Goal: Information Seeking & Learning: Learn about a topic

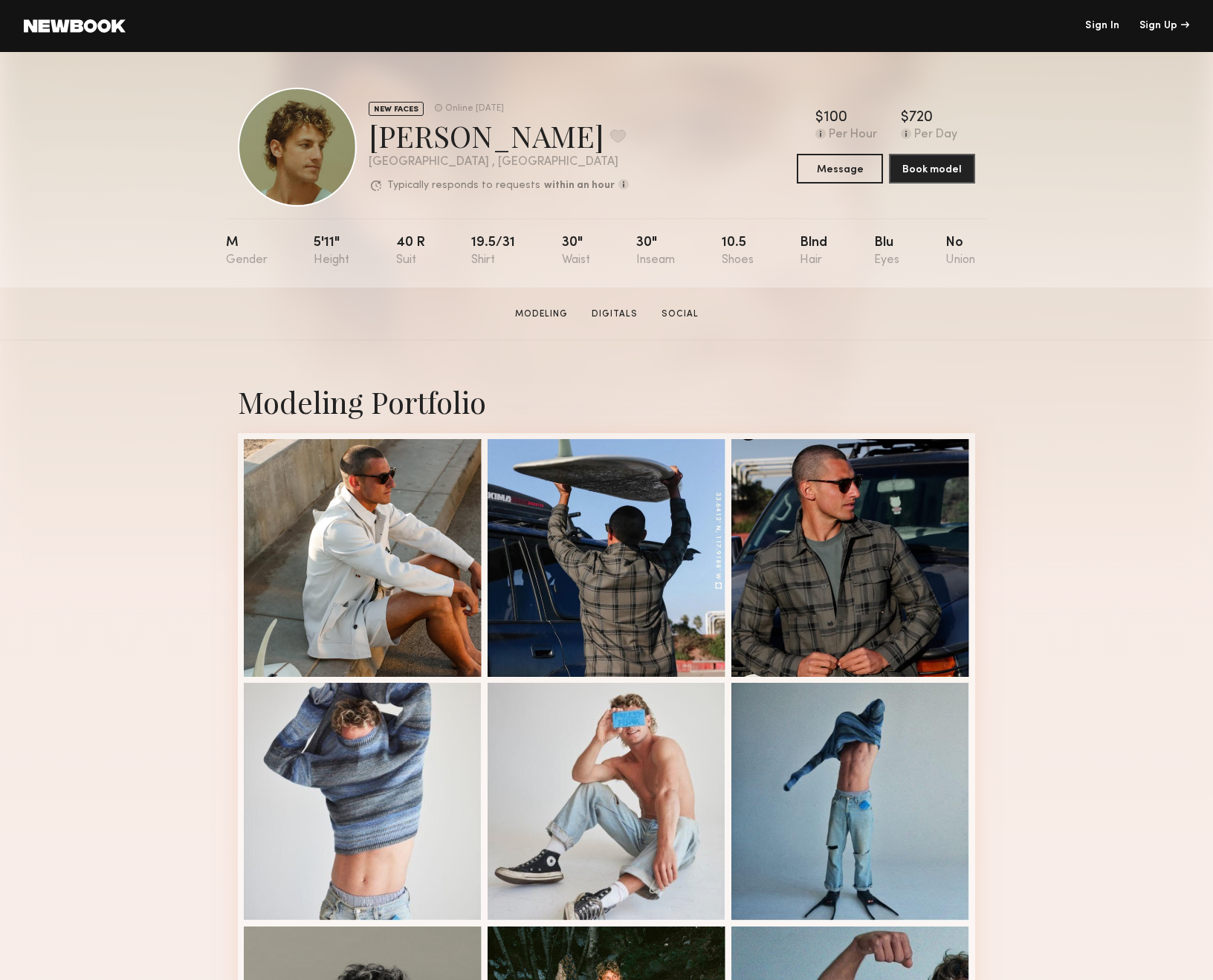
click at [1109, 20] on link "Sign In" at bounding box center [1102, 25] width 34 height 11
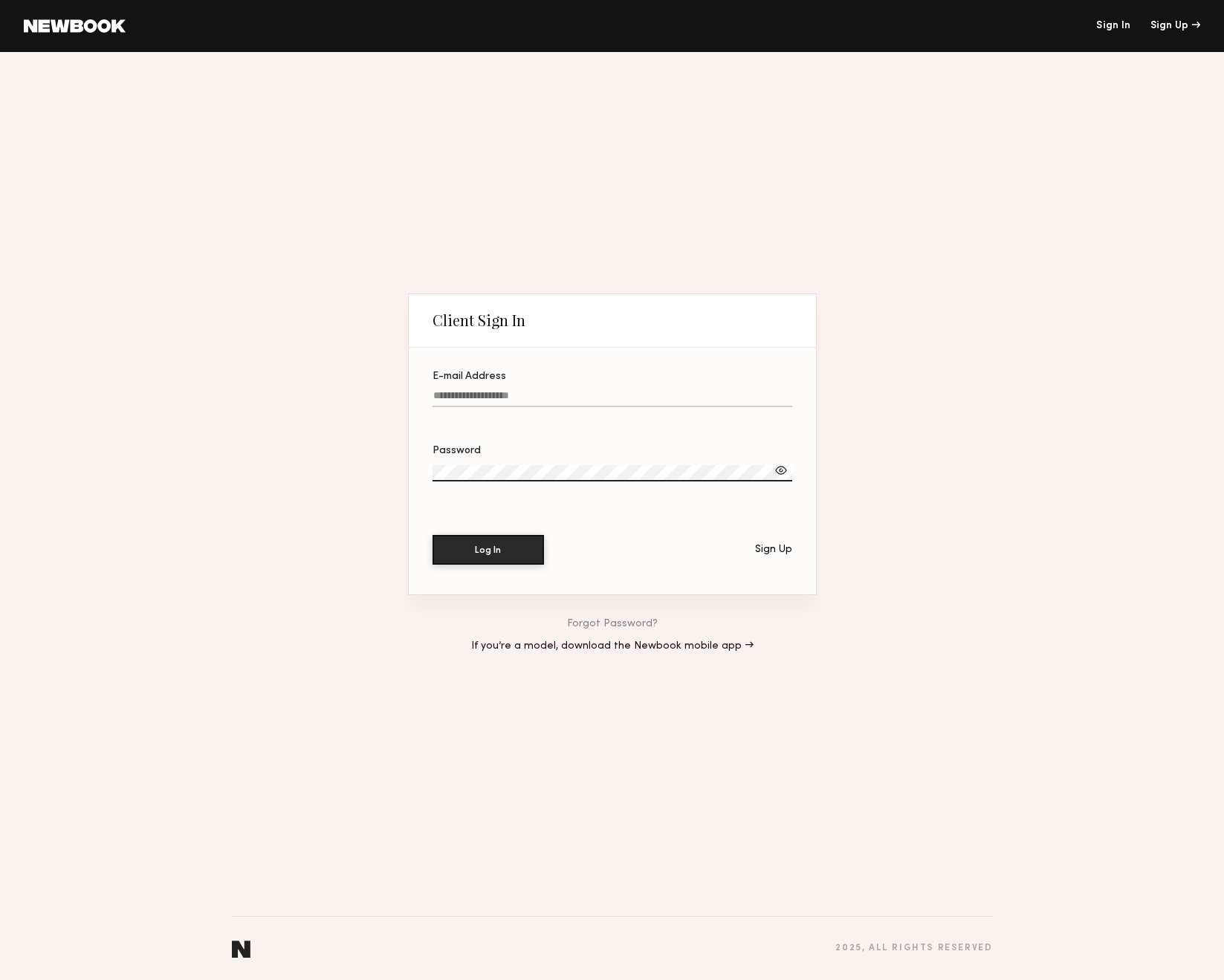
type input "**********"
click at [486, 550] on button "Log In" at bounding box center [488, 549] width 112 height 29
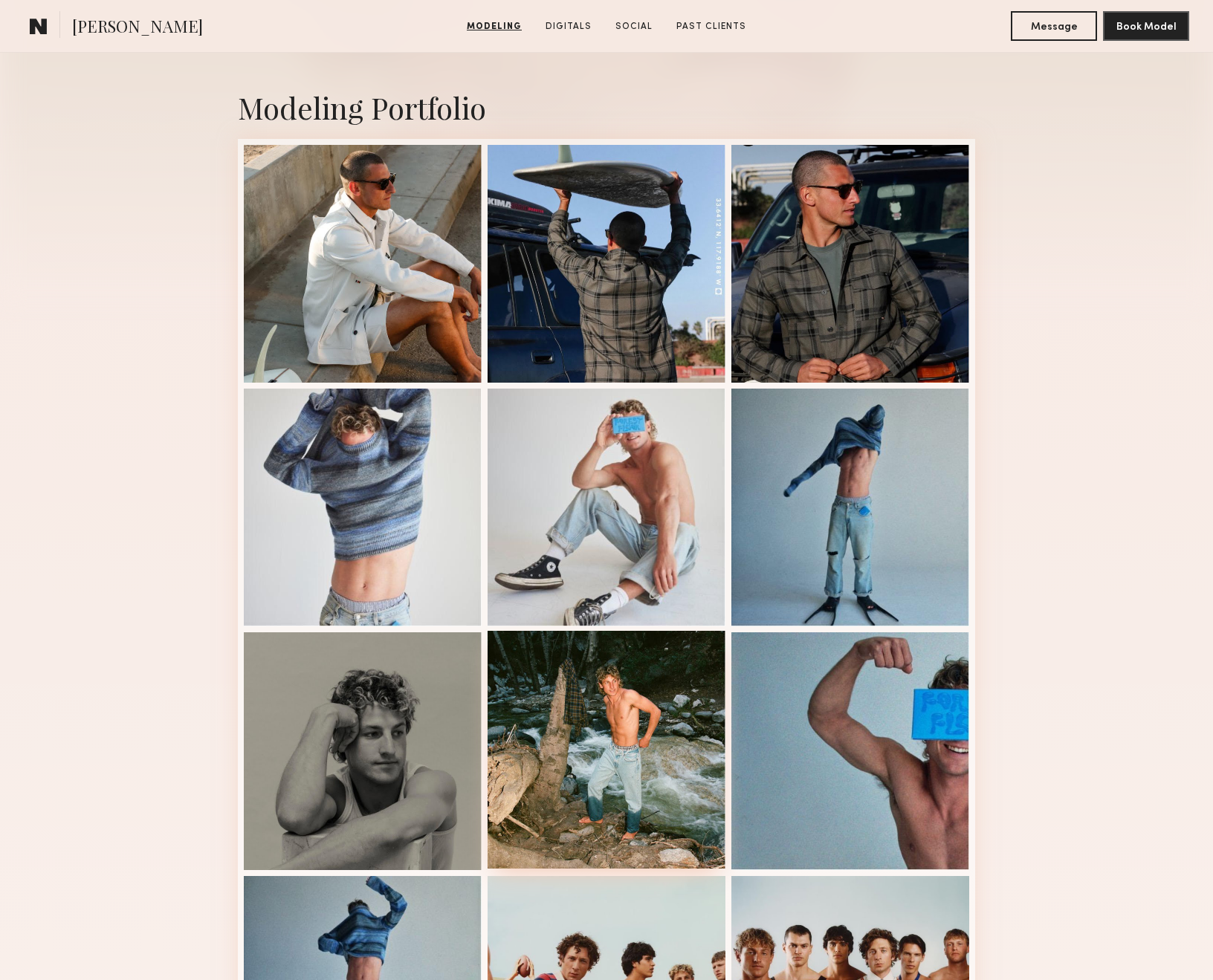
scroll to position [300, 0]
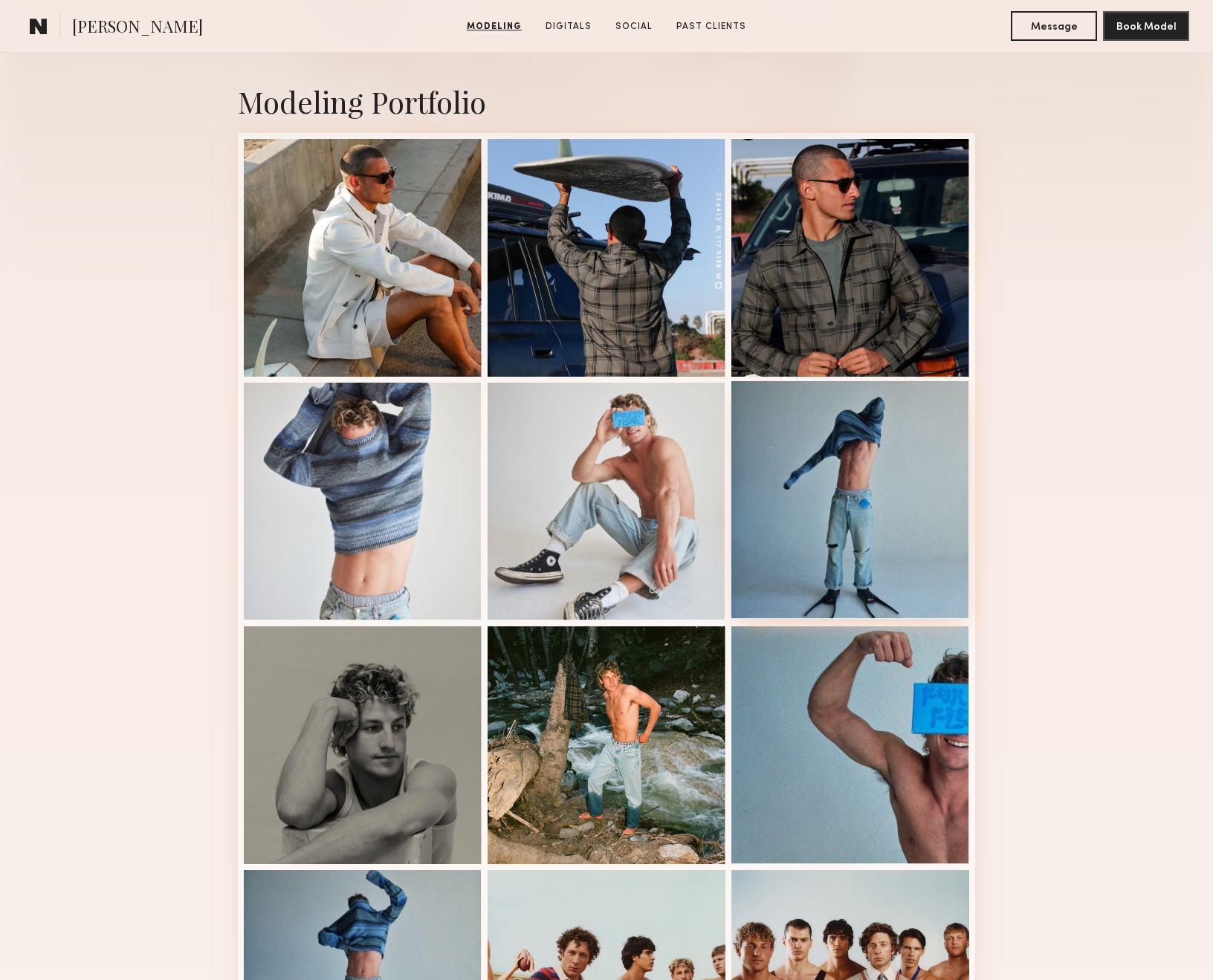
click at [861, 521] on div at bounding box center [850, 499] width 238 height 237
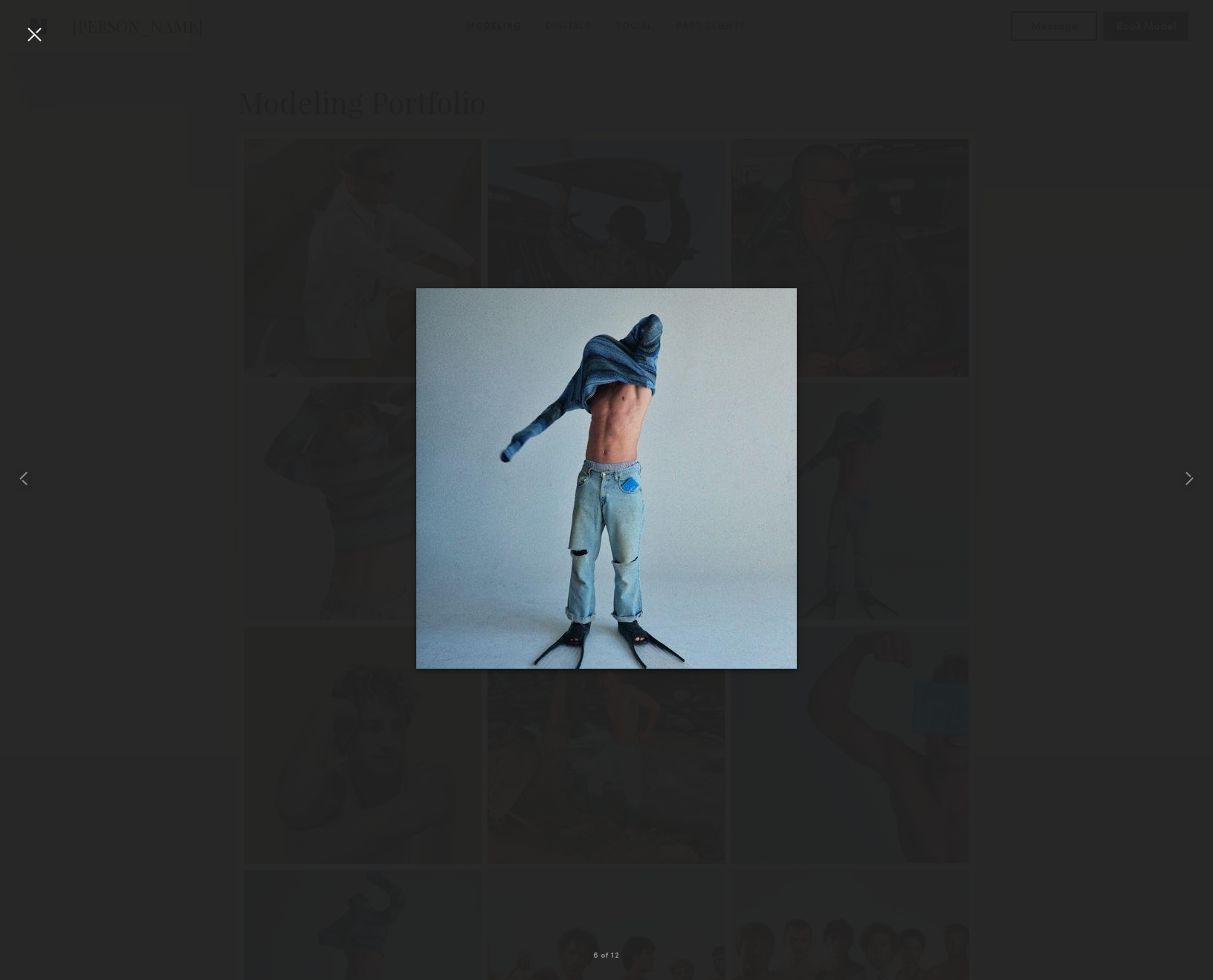
click at [32, 36] on div at bounding box center [33, 33] width 24 height 24
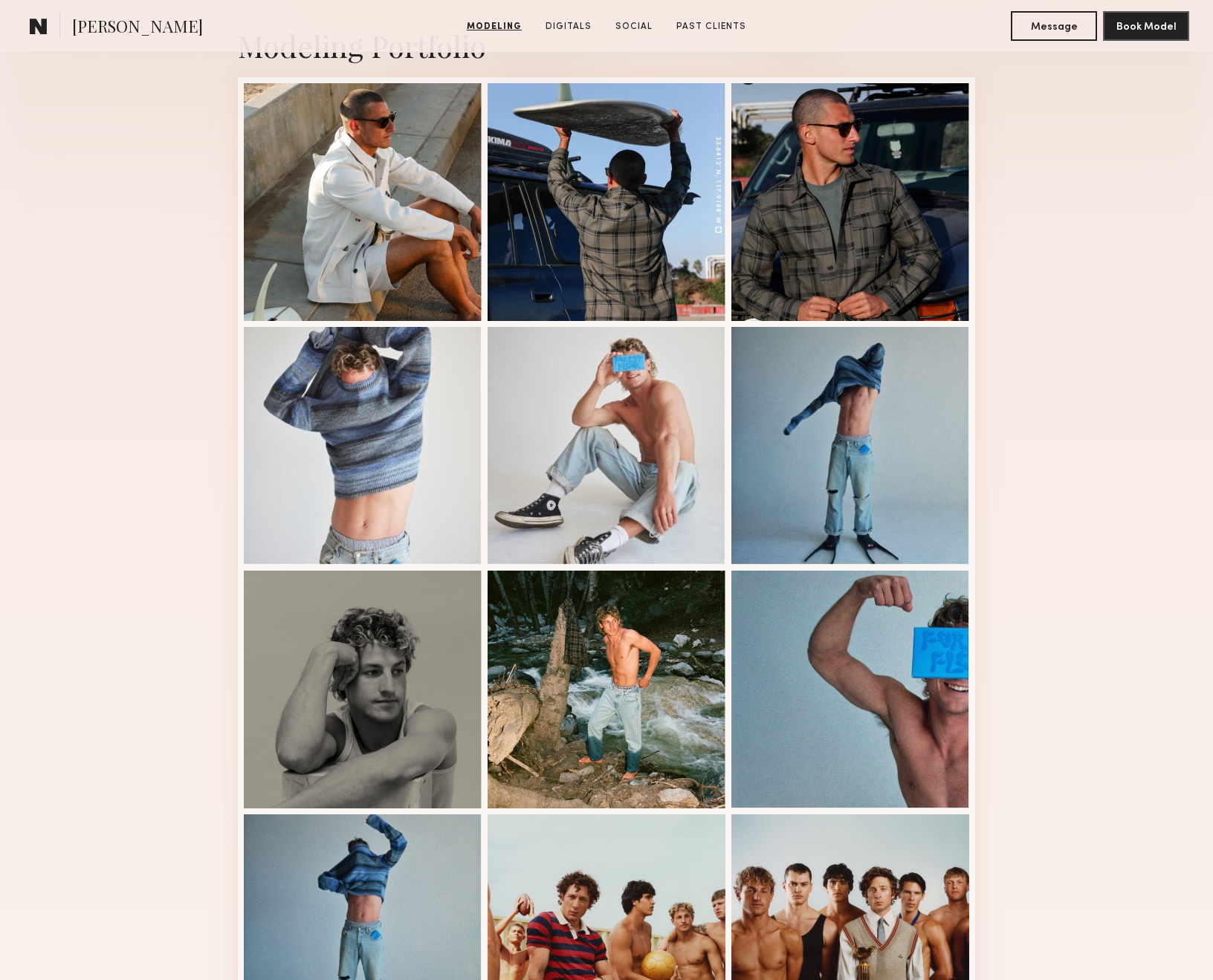
scroll to position [359, 0]
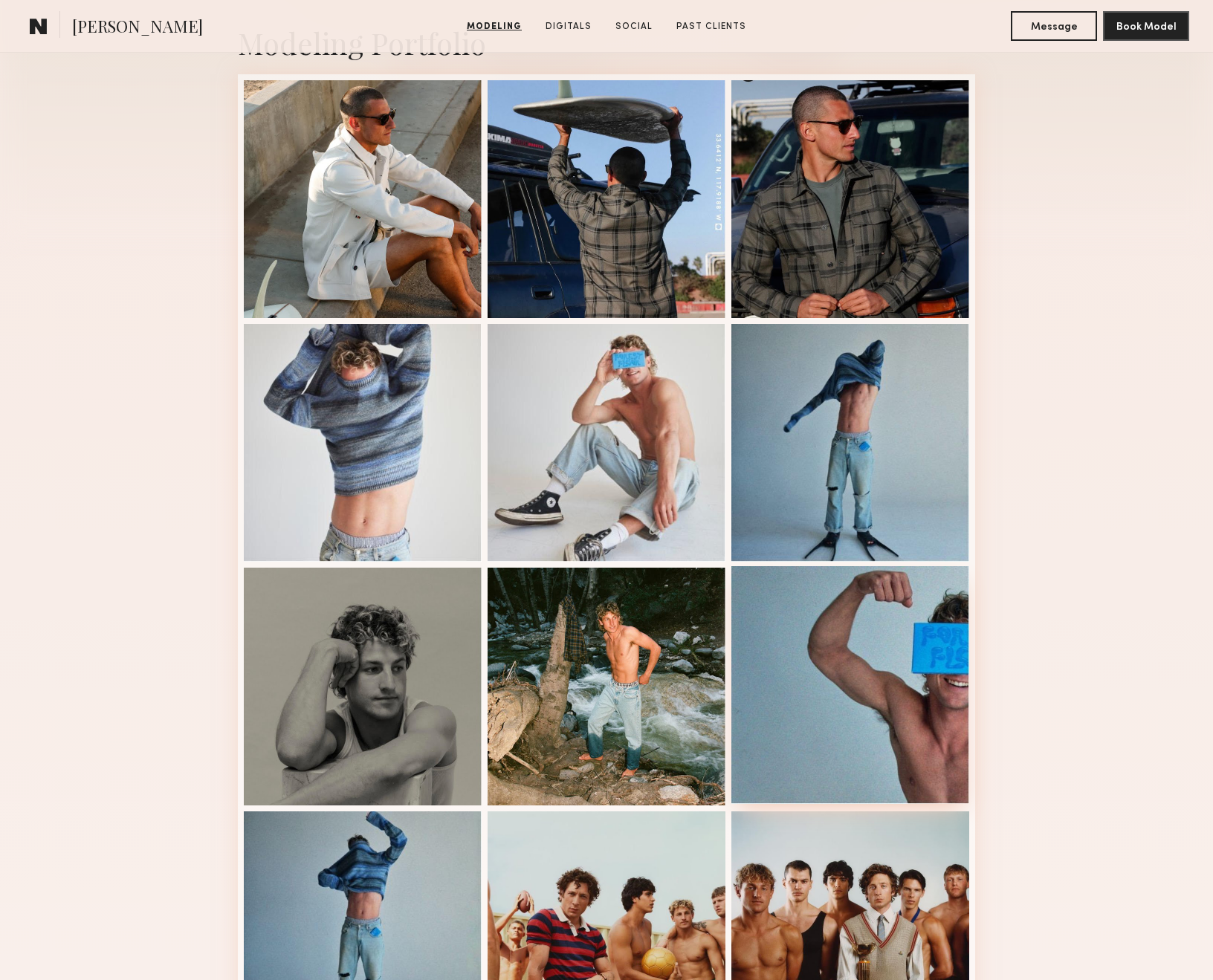
click at [838, 645] on div at bounding box center [850, 685] width 238 height 237
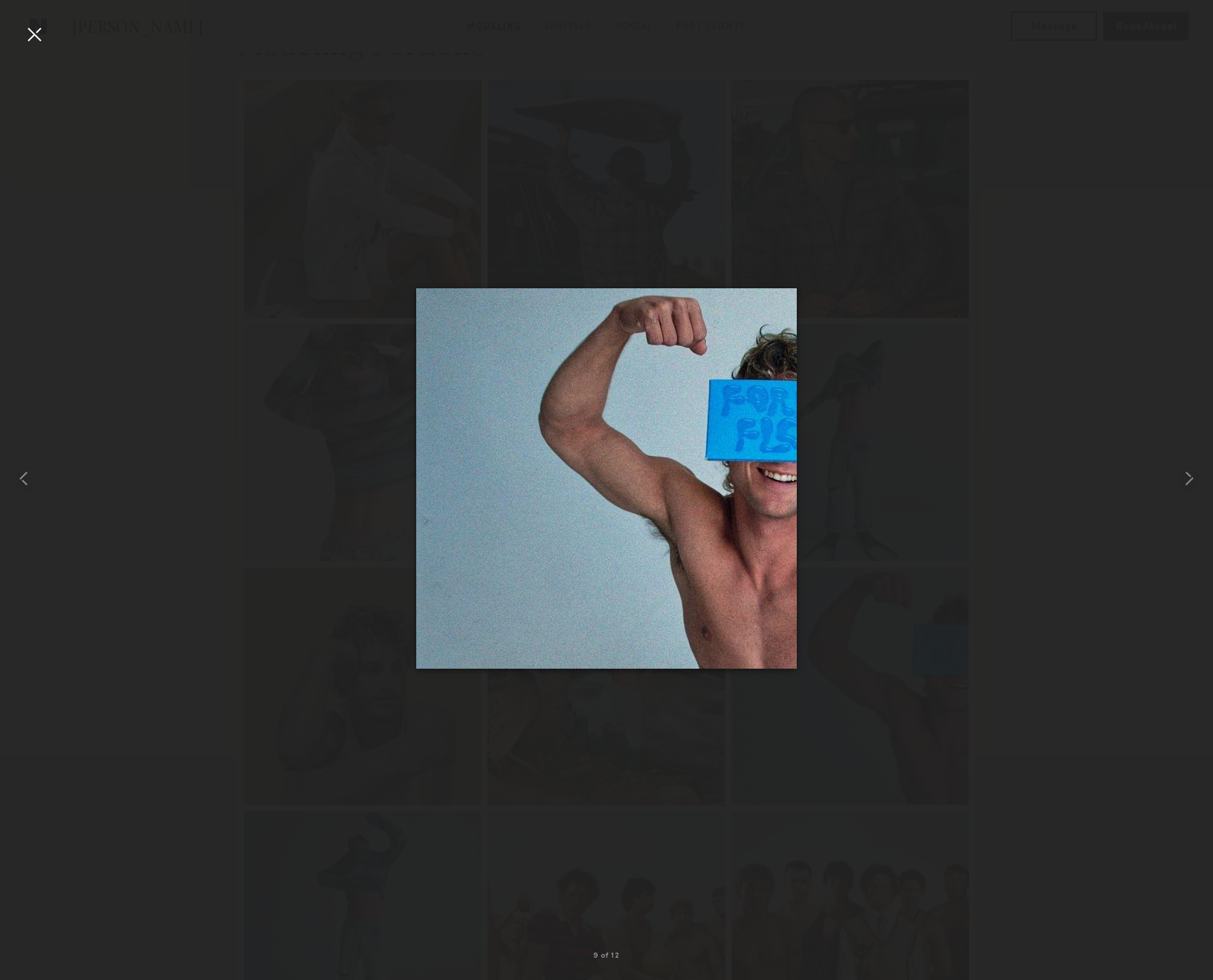
click at [1071, 569] on div at bounding box center [606, 478] width 1213 height 909
click at [36, 34] on div at bounding box center [33, 33] width 24 height 24
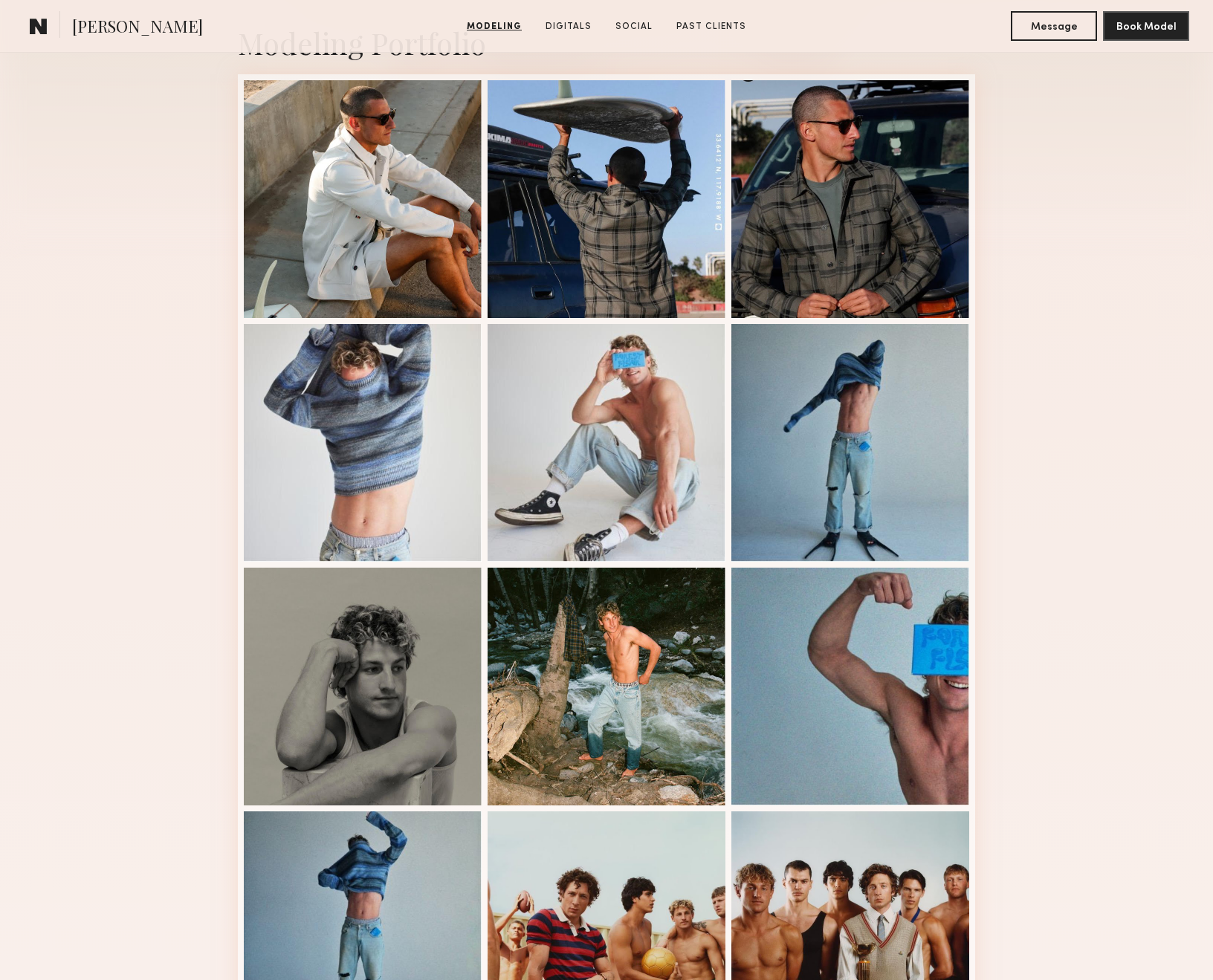
scroll to position [361, 0]
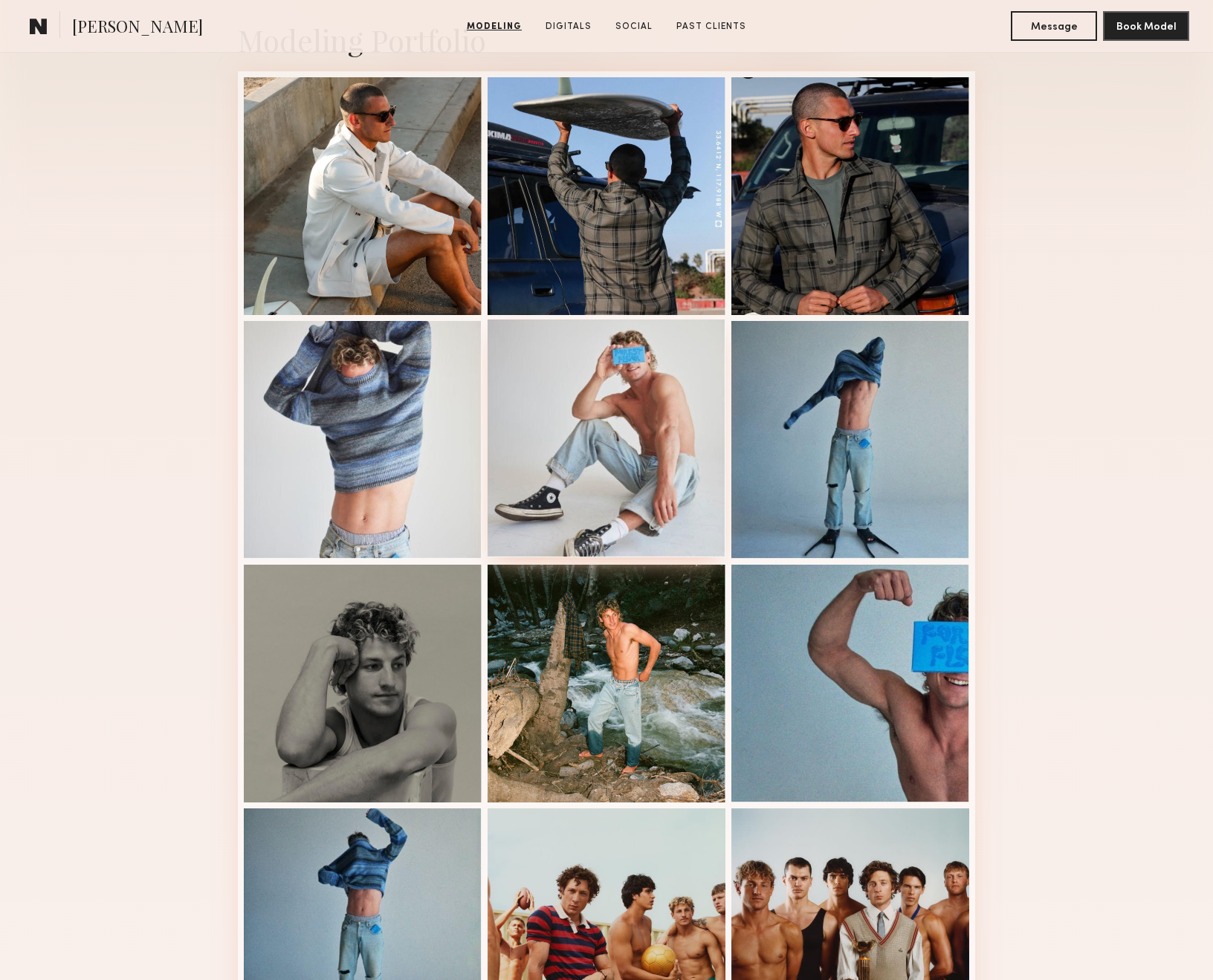
click at [633, 382] on div at bounding box center [606, 438] width 238 height 237
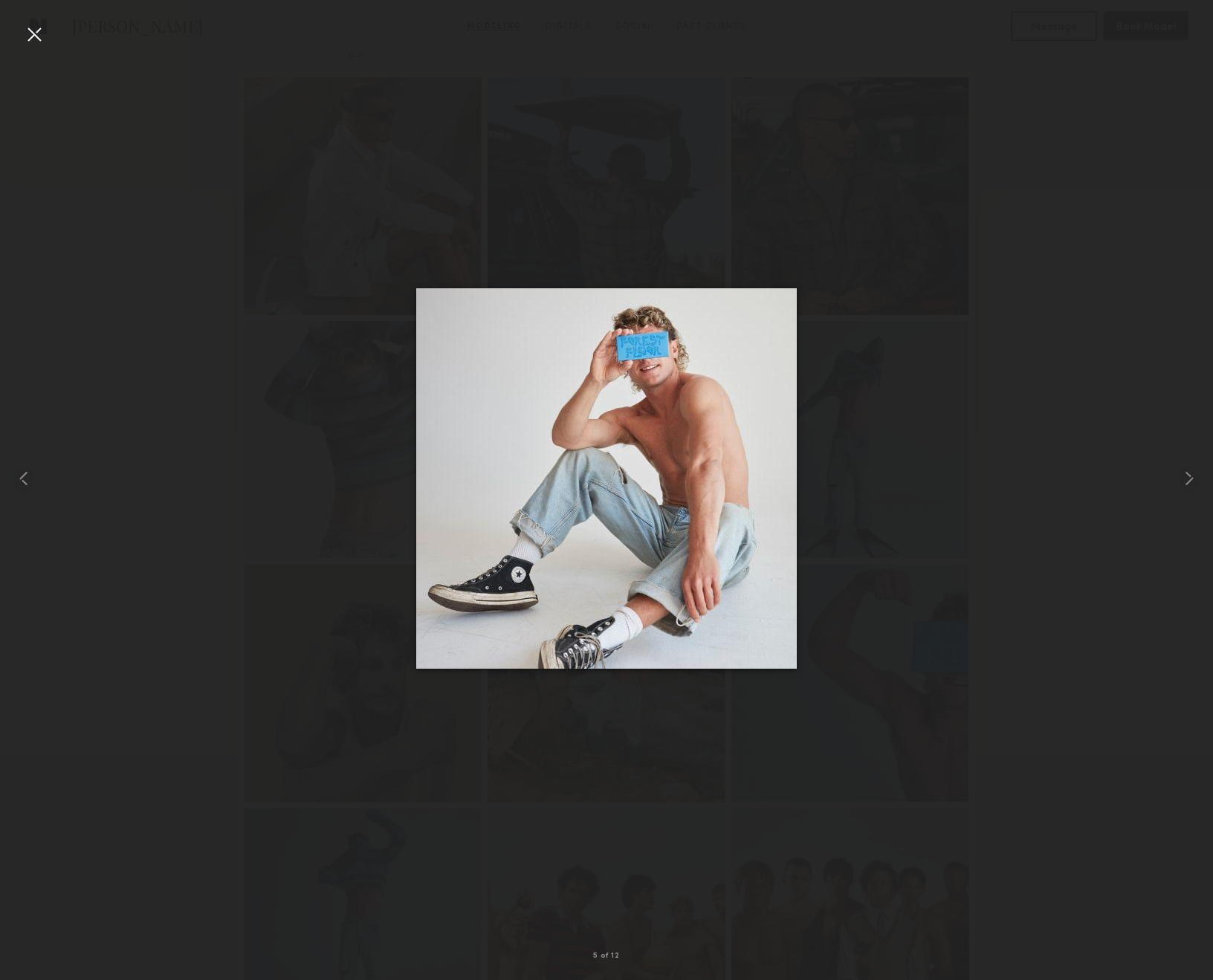
click at [306, 199] on div at bounding box center [606, 478] width 1213 height 909
click at [34, 31] on div at bounding box center [33, 33] width 24 height 24
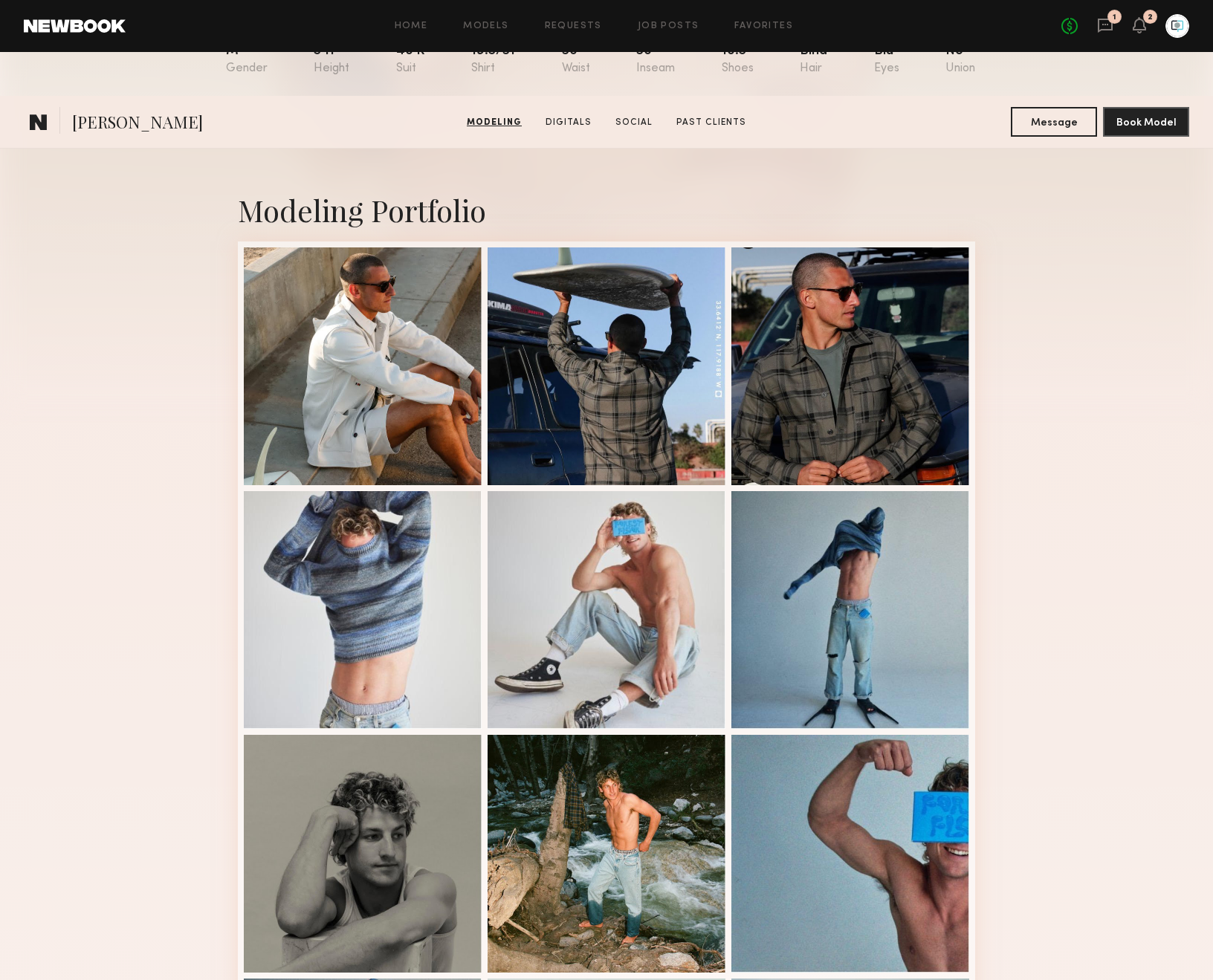
scroll to position [0, 0]
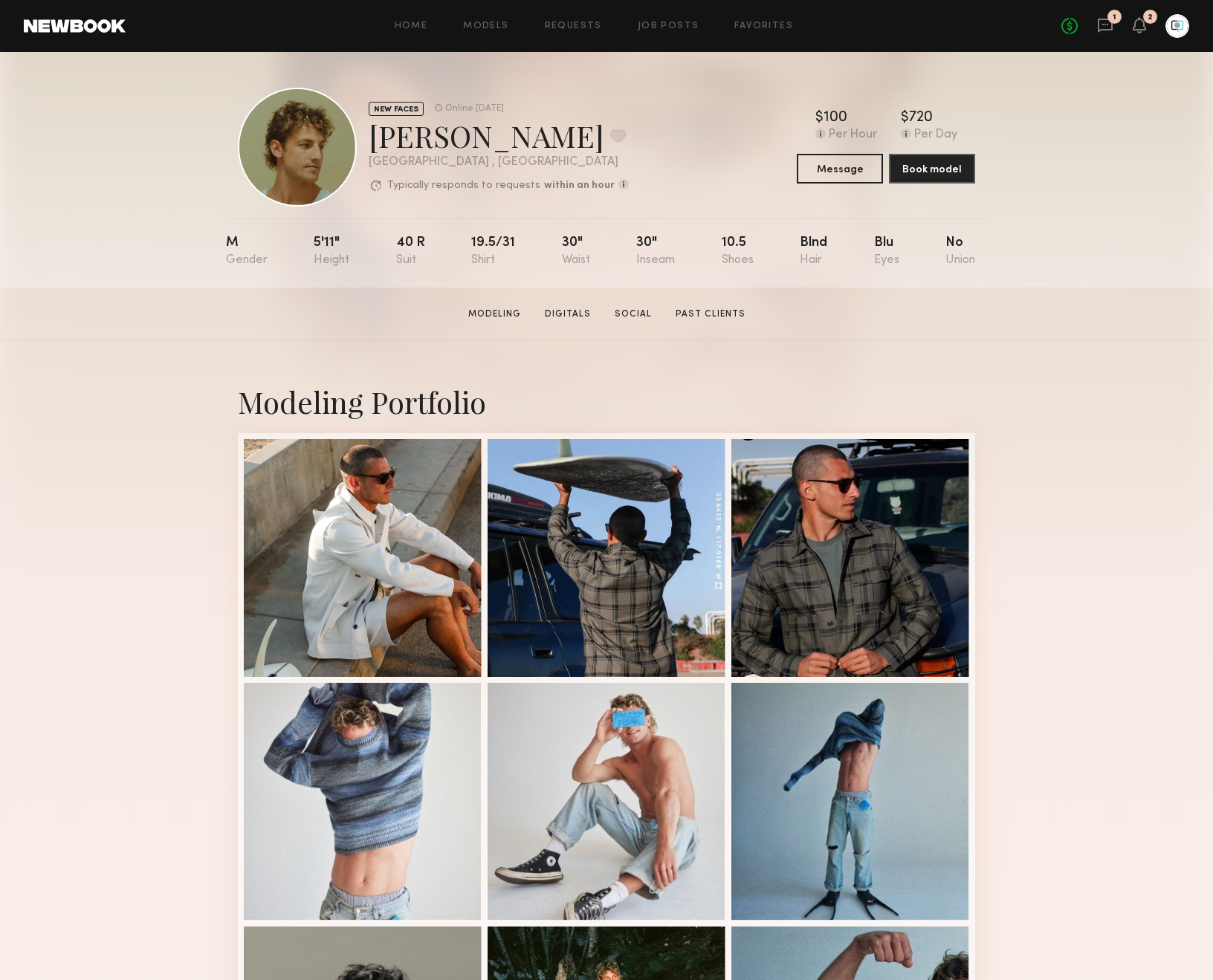
click at [144, 370] on div "Modeling Portfolio View More" at bounding box center [606, 919] width 1213 height 1157
click at [61, 373] on div "Modeling Portfolio View More" at bounding box center [606, 919] width 1213 height 1157
click at [194, 392] on div "Modeling Portfolio View More" at bounding box center [606, 919] width 1213 height 1157
